Goal: Check status: Check status

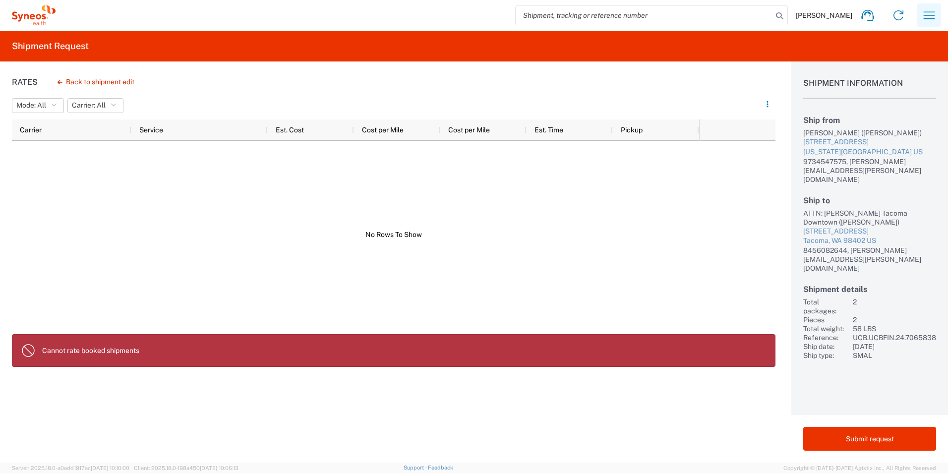
click at [925, 12] on icon "button" at bounding box center [928, 14] width 11 height 7
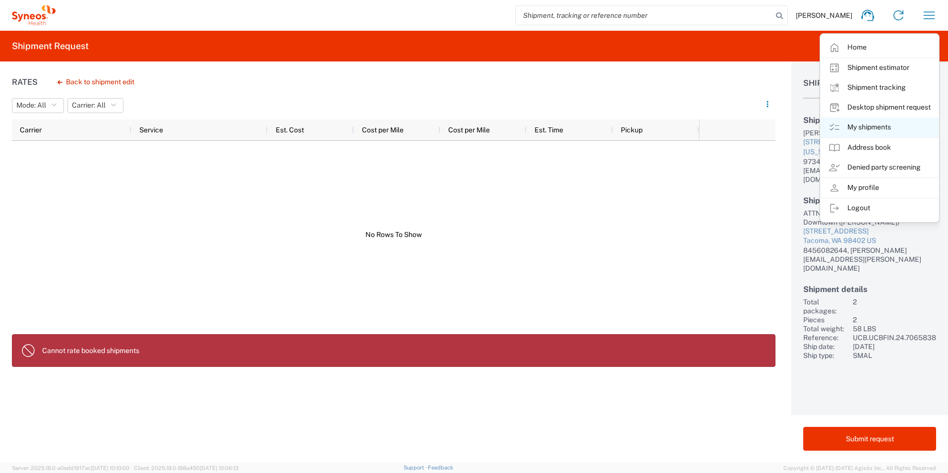
click at [850, 123] on link "My shipments" at bounding box center [879, 127] width 118 height 20
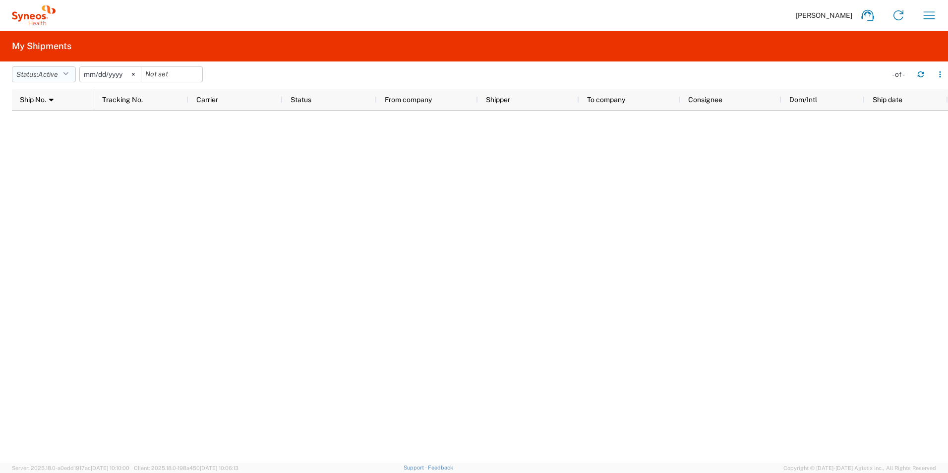
click at [73, 75] on button "Status: Active" at bounding box center [44, 74] width 64 height 16
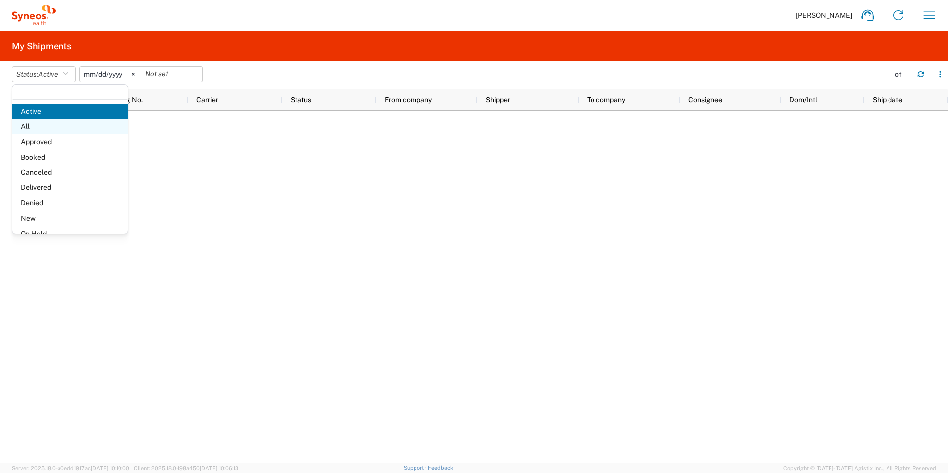
click at [63, 129] on span "All" at bounding box center [69, 126] width 115 height 15
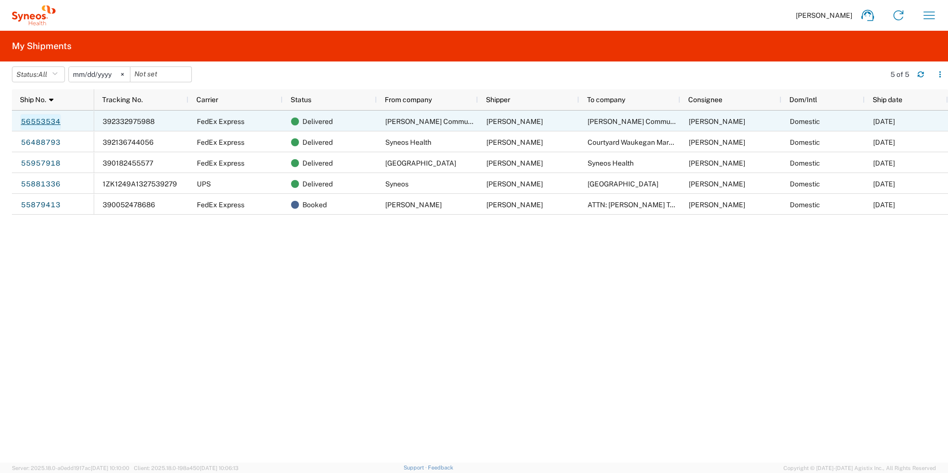
click at [51, 121] on link "56553534" at bounding box center [40, 122] width 41 height 16
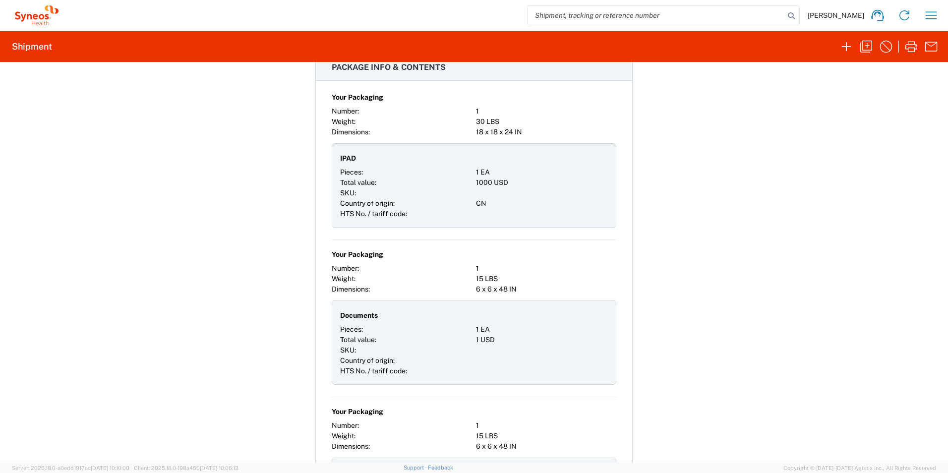
scroll to position [825, 0]
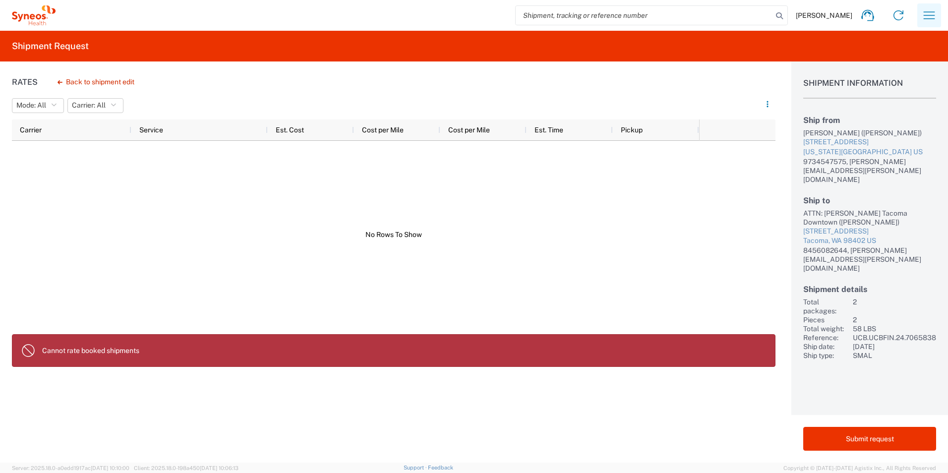
click at [927, 22] on icon "button" at bounding box center [929, 15] width 16 height 16
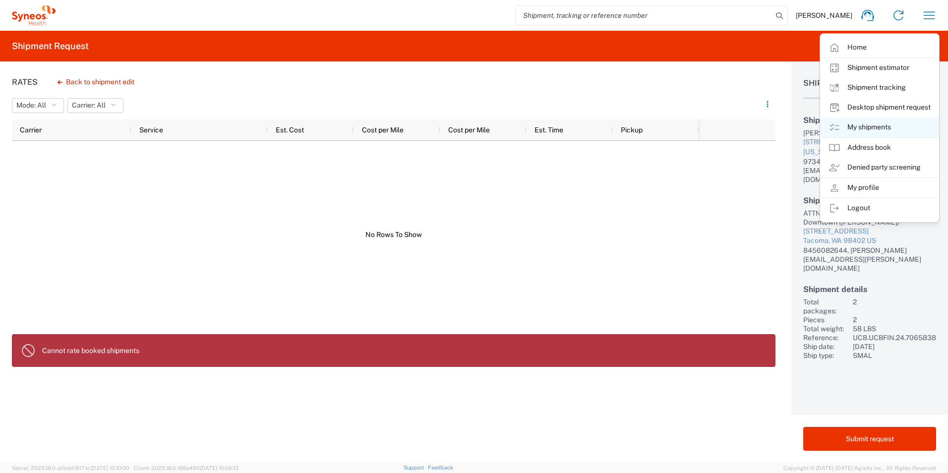
click at [863, 128] on link "My shipments" at bounding box center [879, 127] width 118 height 20
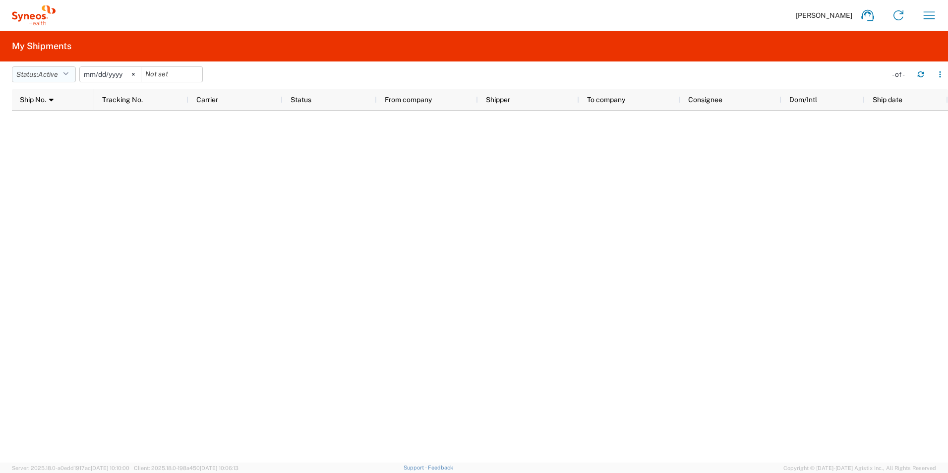
click at [48, 69] on button "Status: Active" at bounding box center [44, 74] width 64 height 16
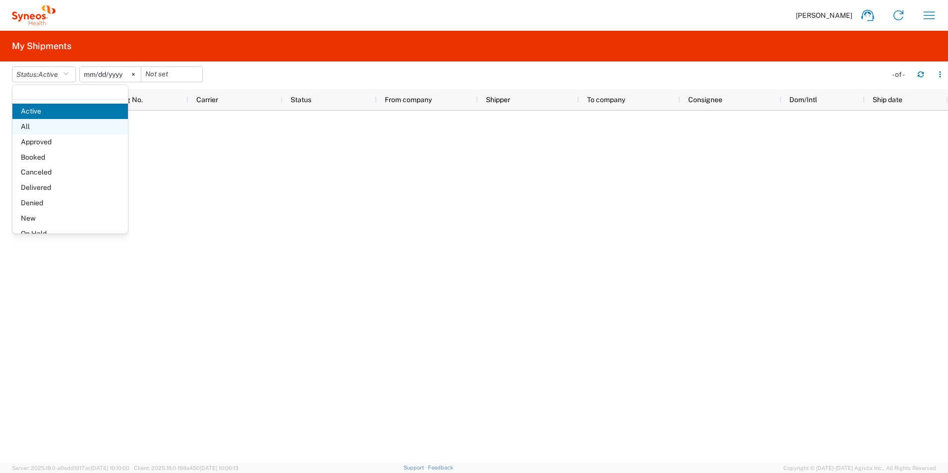
click at [45, 126] on span "All" at bounding box center [69, 126] width 115 height 15
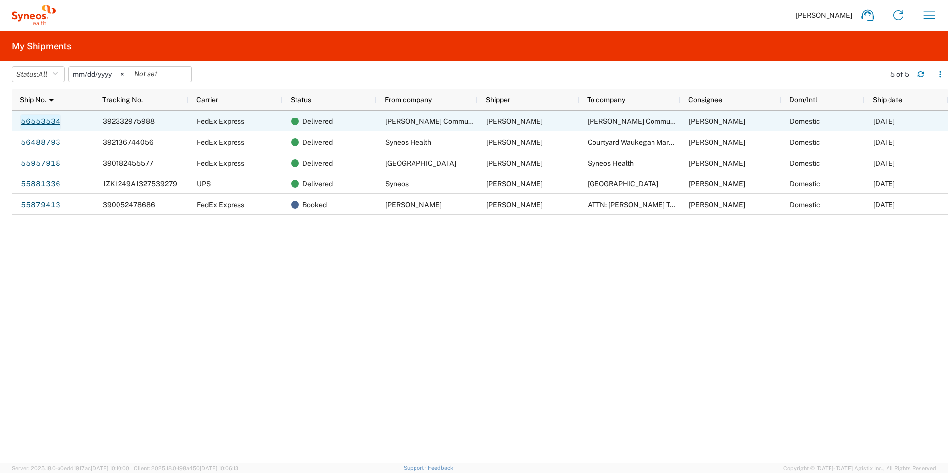
click at [43, 123] on link "56553534" at bounding box center [40, 122] width 41 height 16
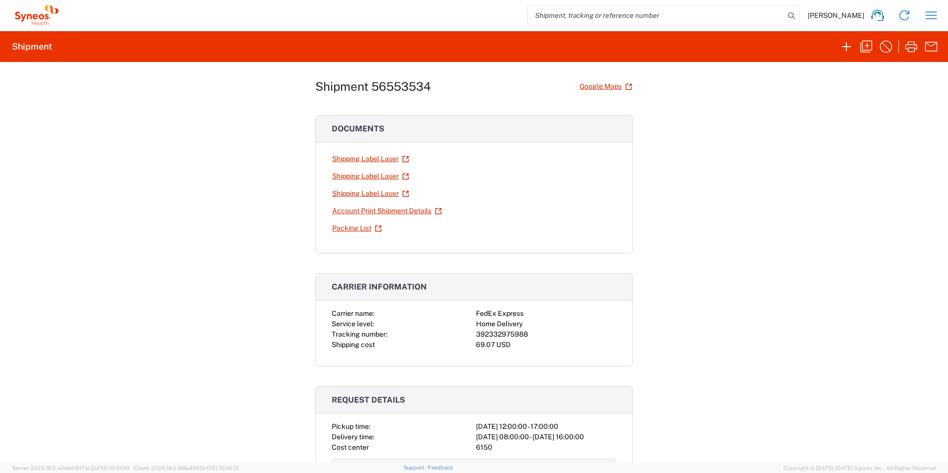
scroll to position [15, 0]
